Goal: Find specific page/section: Find specific page/section

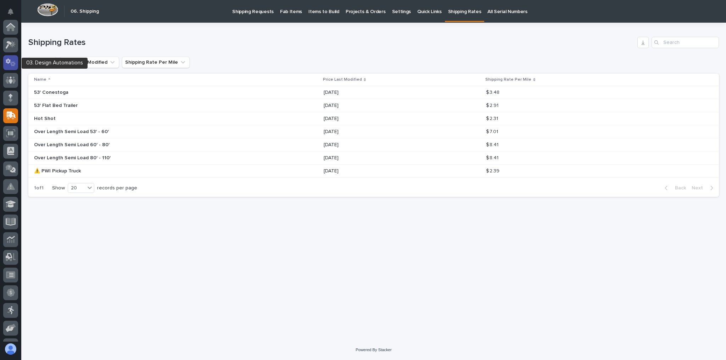
click at [13, 57] on div at bounding box center [10, 62] width 15 height 15
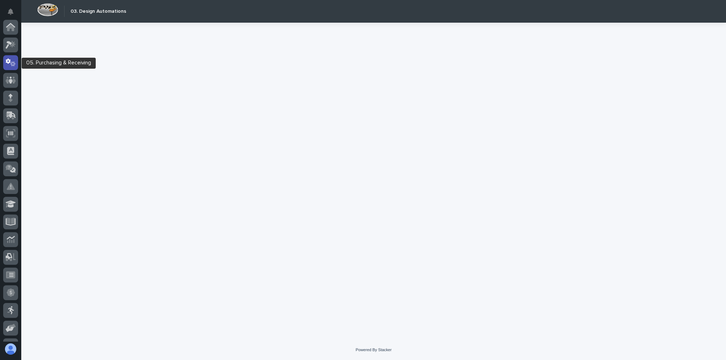
scroll to position [35, 0]
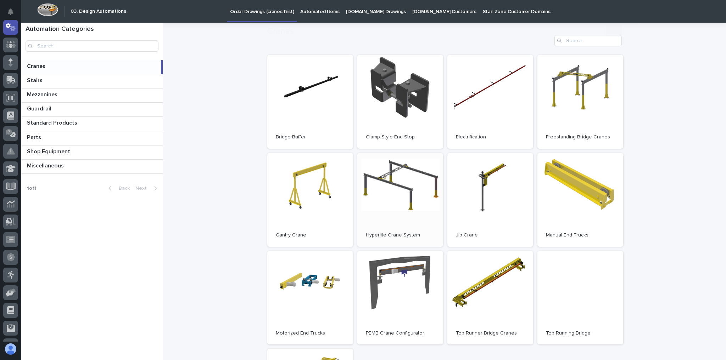
scroll to position [57, 0]
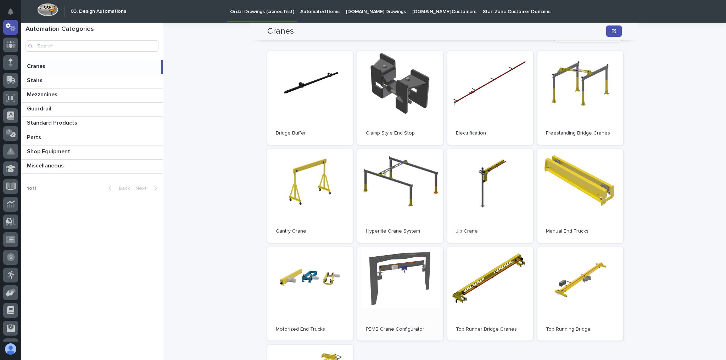
click at [403, 276] on link "Open" at bounding box center [400, 294] width 86 height 94
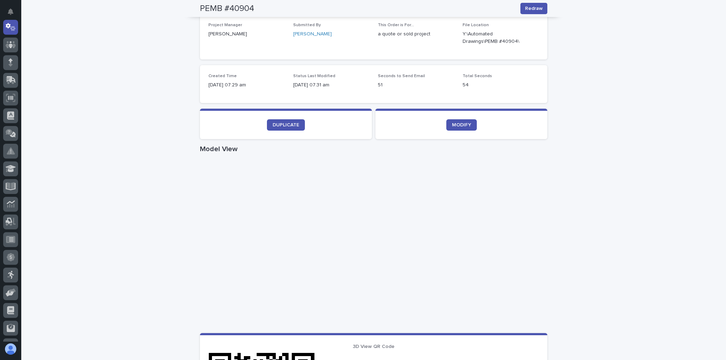
scroll to position [227, 0]
